Goal: Transaction & Acquisition: Purchase product/service

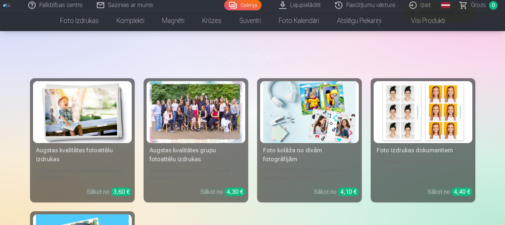
scroll to position [1188, 0]
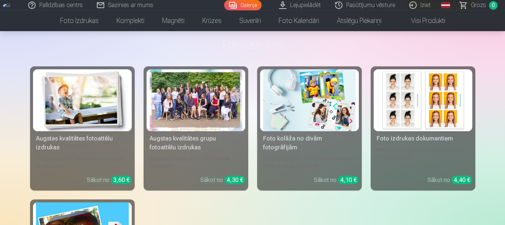
click at [93, 142] on div "Augstas kvalitātes fotoattēlu izdrukas" at bounding box center [82, 143] width 99 height 18
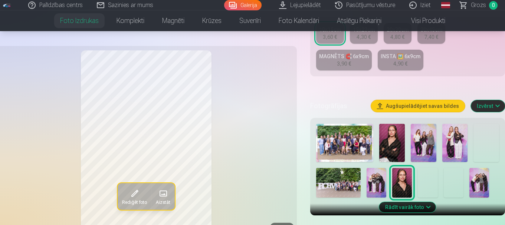
scroll to position [186, 0]
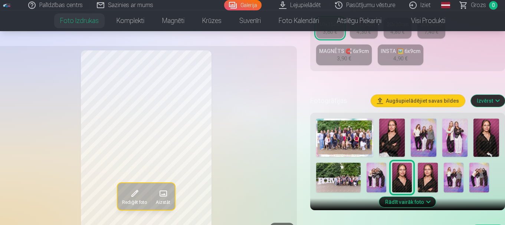
click at [393, 145] on img at bounding box center [392, 138] width 26 height 38
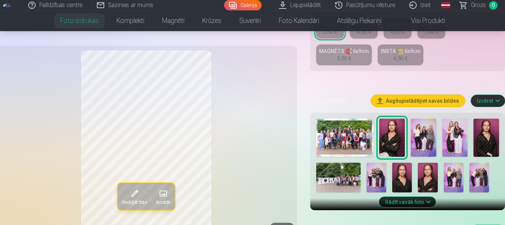
click at [401, 173] on img at bounding box center [402, 178] width 20 height 30
